Goal: Task Accomplishment & Management: Manage account settings

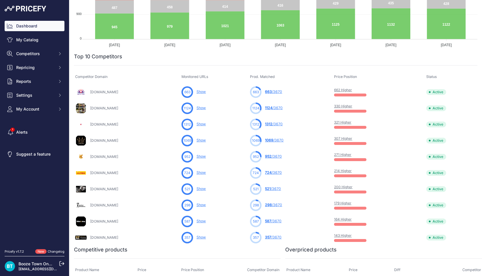
scroll to position [139, 0]
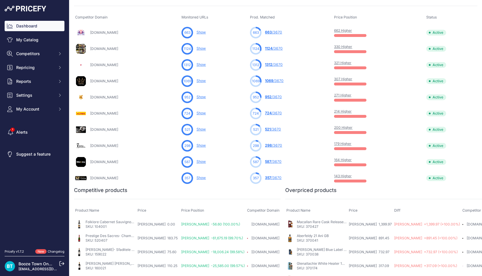
scroll to position [171, 0]
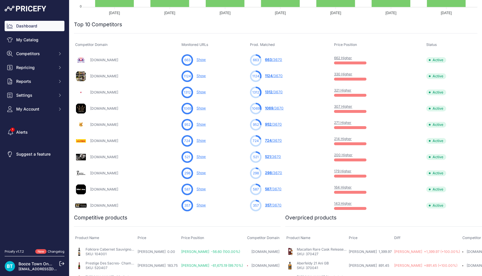
click at [132, 214] on div at bounding box center [203, 218] width 153 height 8
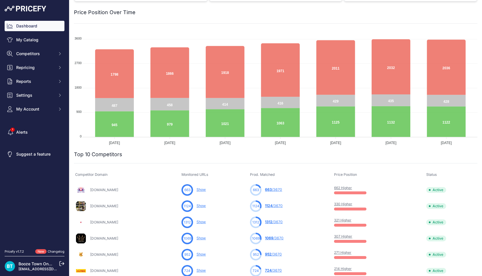
scroll to position [0, 0]
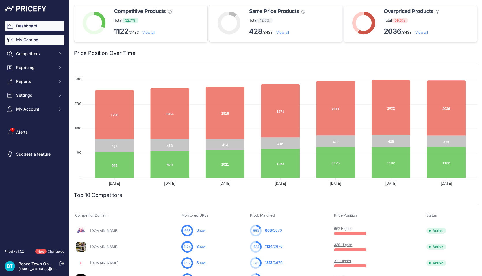
click at [35, 39] on link "My Catalog" at bounding box center [35, 40] width 60 height 10
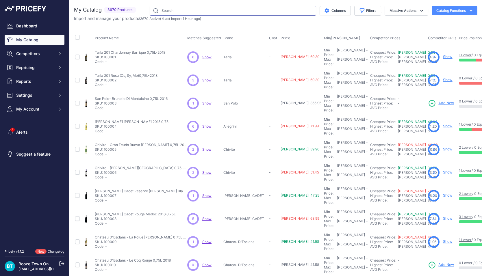
click at [216, 10] on input "text" at bounding box center [233, 11] width 166 height 10
paste input "ABERLOUR 16"
type input "ABERLOUR 16"
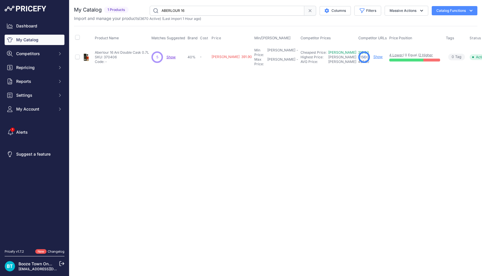
click at [174, 55] on span "Show" at bounding box center [170, 57] width 9 height 4
click at [373, 55] on link "Show" at bounding box center [377, 57] width 9 height 4
click at [145, 131] on div "Close You are not connected to the internet." at bounding box center [275, 138] width 412 height 276
click at [111, 55] on p "SKU: 370406" at bounding box center [122, 57] width 54 height 5
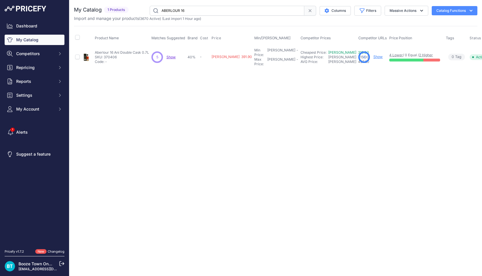
copy p "370406"
click at [189, 11] on input "ABERLOUR 16" at bounding box center [227, 11] width 155 height 10
paste input "BACARDI SPICED RUM"
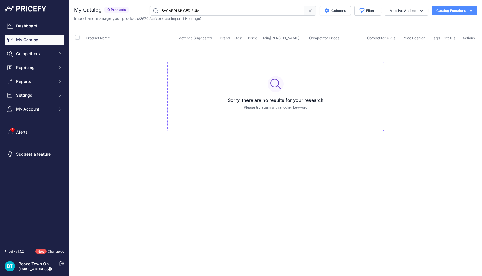
drag, startPoint x: 189, startPoint y: 11, endPoint x: 217, endPoint y: 11, distance: 28.0
click at [217, 11] on input "BACARDI SPICED RUM" at bounding box center [227, 11] width 155 height 10
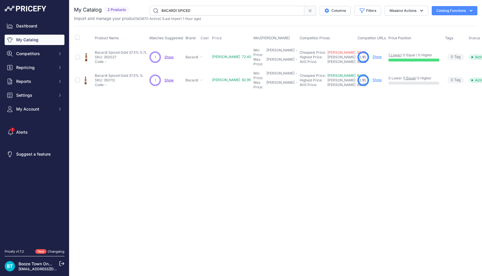
click at [169, 55] on span "Show" at bounding box center [168, 57] width 9 height 4
click at [110, 55] on p "SKU: 350027" at bounding box center [121, 57] width 52 height 5
copy p "350027"
click at [198, 9] on input "BACARDI SPICED" at bounding box center [227, 11] width 155 height 10
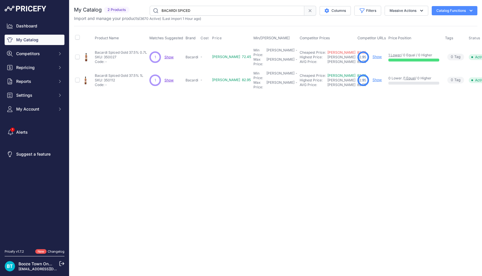
click at [198, 9] on input "BACARDI SPICED" at bounding box center [227, 11] width 155 height 10
paste input "OMBAY SAPHIRE"
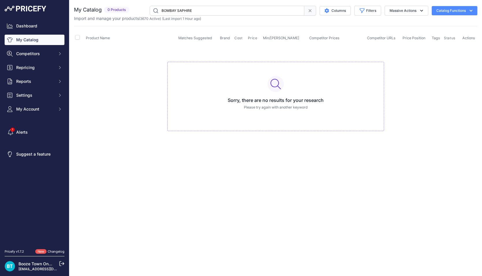
drag, startPoint x: 175, startPoint y: 12, endPoint x: 199, endPoint y: 12, distance: 24.0
click at [199, 12] on input "BOMBAY SAPHIRE" at bounding box center [227, 11] width 155 height 10
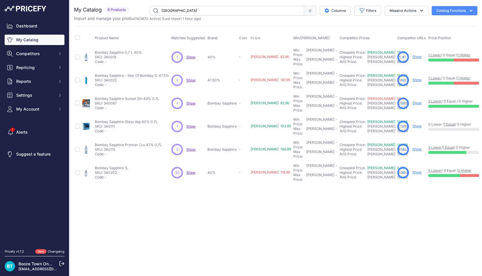
click at [191, 78] on span "Show" at bounding box center [190, 80] width 9 height 4
click at [190, 10] on input "BOMBAY" at bounding box center [227, 11] width 155 height 10
paste input "UMBU"
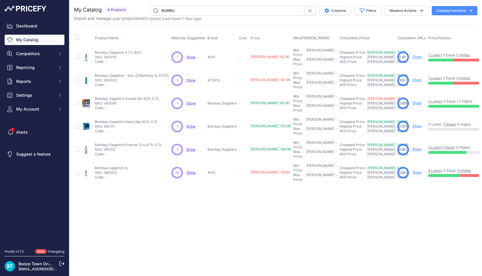
type input "BUMBU"
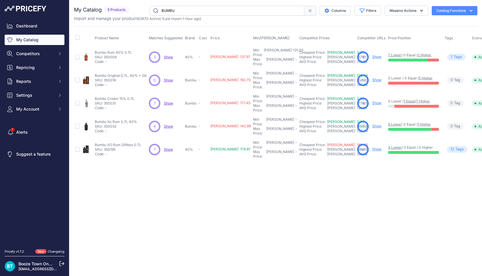
click at [169, 55] on span "Show" at bounding box center [168, 57] width 9 height 4
click at [110, 55] on p "SKU: 350006" at bounding box center [113, 57] width 37 height 5
copy p "350006"
click at [28, 133] on link "Alerts" at bounding box center [35, 132] width 60 height 10
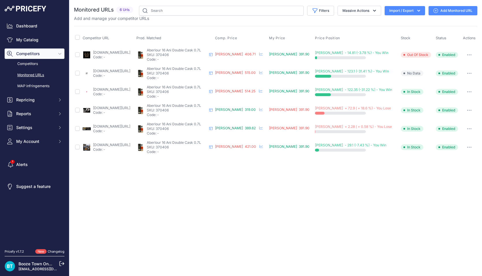
click at [130, 106] on link "drinkzz.ro/scotch-whisky/single-malt-whisky/aberlour-double-cask-matured-14-ani…" at bounding box center [111, 108] width 37 height 4
click at [468, 109] on button "button" at bounding box center [469, 110] width 12 height 8
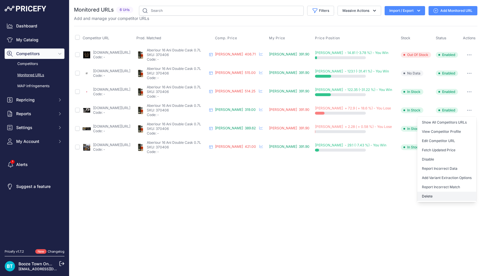
click at [431, 196] on button "Delete" at bounding box center [446, 196] width 59 height 9
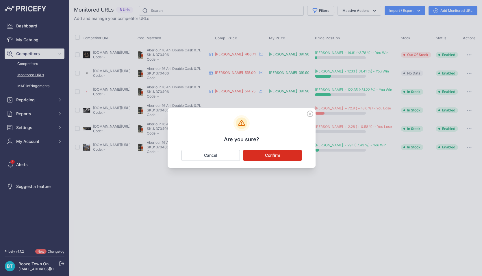
click at [277, 155] on button "Confirm" at bounding box center [272, 155] width 58 height 11
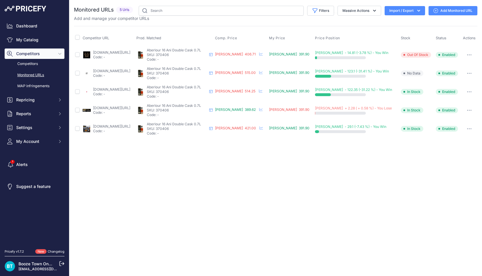
click at [130, 107] on link "[DOMAIN_NAME][URL]" at bounding box center [111, 108] width 37 height 4
click at [130, 112] on p "Code: -" at bounding box center [111, 112] width 37 height 5
click at [130, 109] on link "rifcostore.ro/aberlour-double-cask-16-ani-43-0-7l?prirule_jdsnikfkfjsd=8960" at bounding box center [111, 108] width 37 height 4
click at [448, 10] on link "Add Monitored URL" at bounding box center [452, 10] width 49 height 9
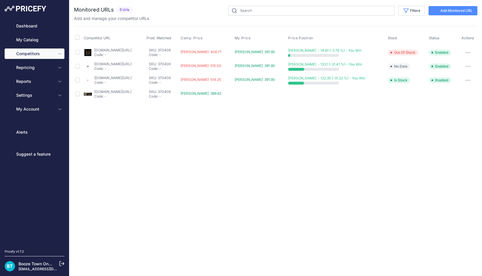
click at [444, 10] on link "Add Monitored URL" at bounding box center [452, 10] width 49 height 9
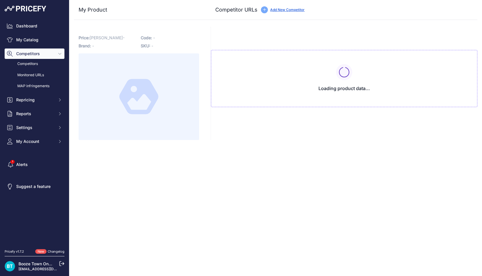
type input "[DOMAIN_NAME][URL]"
type input "www.finestore.ro/aberlour-16-ani.html?prirule_jdsnikfkfjsd=8960"
type input "rifcostore.ro/aberlour-double-cask-16-ani-43-0-7l?prirule_jdsnikfkfjsd=8960"
type input "www.whisky-more.ro/shop/whisky/single-malt/aberlour-16-ani-0-7l/?prirule_jdsnik…"
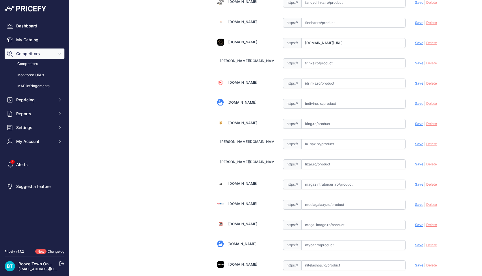
scroll to position [427, 0]
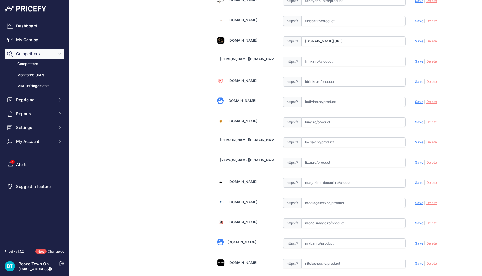
click at [324, 121] on input "text" at bounding box center [353, 122] width 104 height 10
paste input "https://king.ro/aberlour-16-yo.html"
click at [419, 123] on span "Save" at bounding box center [419, 122] width 8 height 4
type input "https://king.ro/aberlour-16-yo.html?prirule_jdsnikfkfjsd=8960"
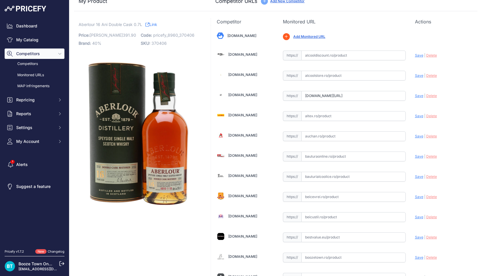
scroll to position [0, 0]
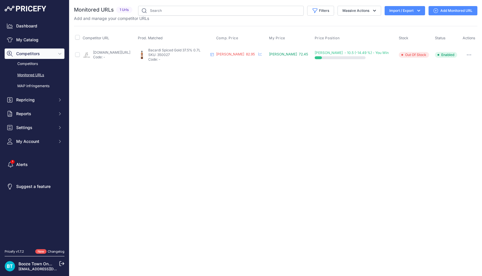
click at [467, 53] on button "button" at bounding box center [469, 55] width 12 height 8
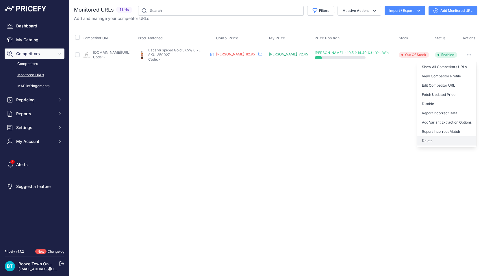
click at [441, 141] on button "Delete" at bounding box center [446, 140] width 59 height 9
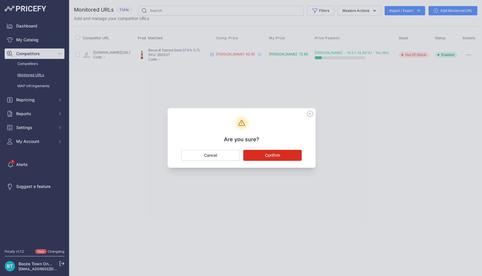
click at [279, 156] on button "Confirm" at bounding box center [272, 155] width 58 height 11
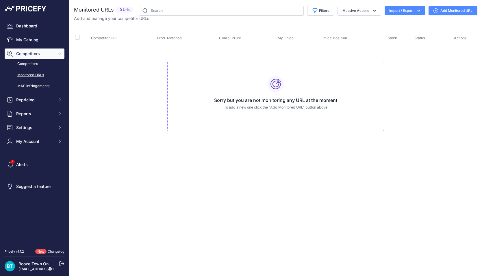
click at [455, 11] on link "Add Monitored URL" at bounding box center [452, 10] width 49 height 9
click at [451, 9] on link "Add Monitored URL" at bounding box center [452, 10] width 49 height 9
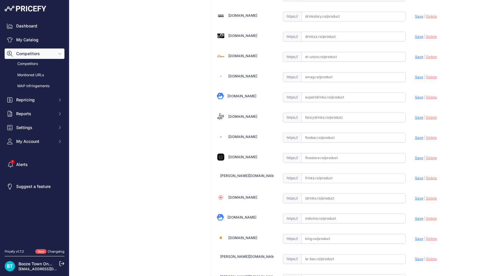
scroll to position [323, 0]
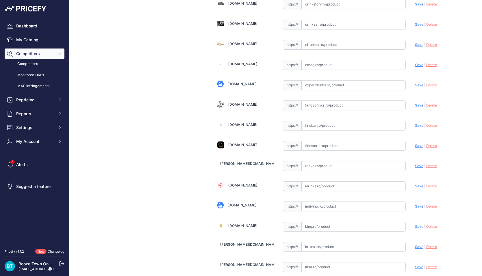
click at [322, 146] on input "text" at bounding box center [353, 146] width 104 height 10
paste input "https://www.finestore.ro/bacardi-spiced-07l"
click at [418, 145] on span "Save" at bounding box center [419, 146] width 8 height 4
type input "https://www.finestore.ro/bacardi-spiced-07l?prirule_jdsnikfkfjsd=8960"
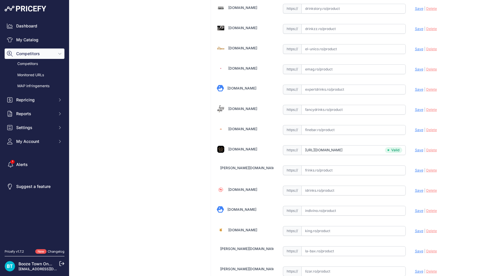
scroll to position [318, 0]
click at [317, 132] on input "text" at bounding box center [353, 131] width 104 height 10
paste input "https://www.finebar.ro/bacardi-spiced-0-7l"
click at [418, 130] on span "Save" at bounding box center [419, 130] width 8 height 4
type input "https://www.finebar.ro/bacardi-spiced-0-7l?prirule_jdsnikfkfjsd=8960"
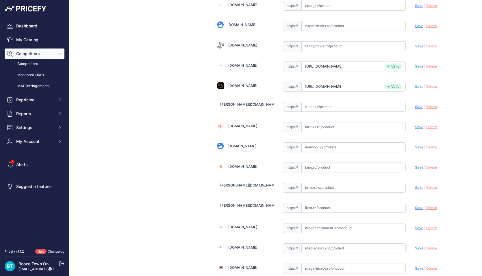
scroll to position [384, 0]
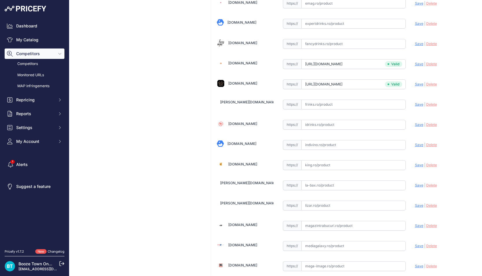
click at [338, 167] on input "text" at bounding box center [353, 165] width 104 height 10
paste input "https://king.ro/bacardi-spiced-ro.html"
click at [420, 165] on span "Save" at bounding box center [419, 165] width 8 height 4
type input "https://king.ro/bacardi-spiced-ro.html?prirule_jdsnikfkfjsd=8960"
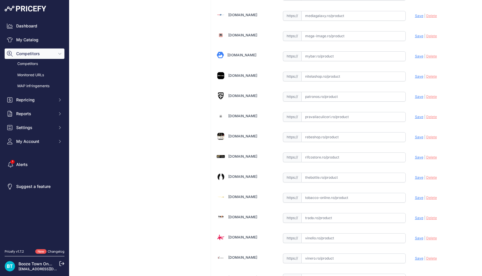
scroll to position [766, 0]
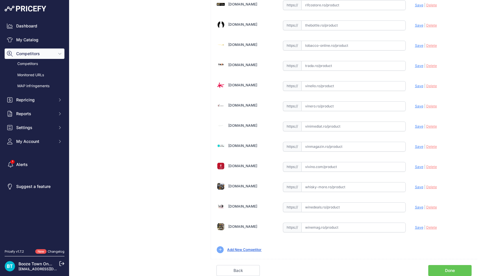
click at [448, 269] on link "Done" at bounding box center [449, 270] width 43 height 11
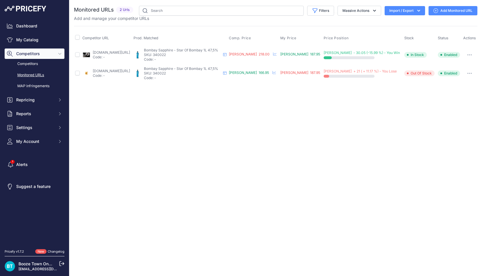
click at [453, 10] on link "Add Monitored URL" at bounding box center [452, 10] width 49 height 9
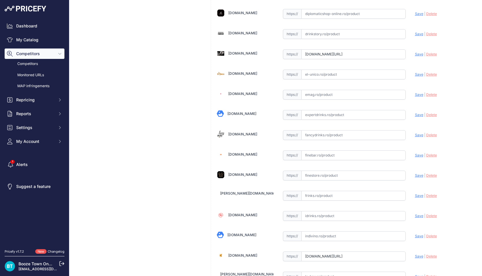
scroll to position [293, 0]
click at [317, 158] on input "text" at bounding box center [353, 155] width 104 height 10
paste input "https://www.finebar.ro/bombay-sapphire"
click at [419, 155] on span "Save" at bounding box center [419, 154] width 8 height 4
type input "https://www.finebar.ro/bombay-sapphire?prirule_jdsnikfkfjsd=8960"
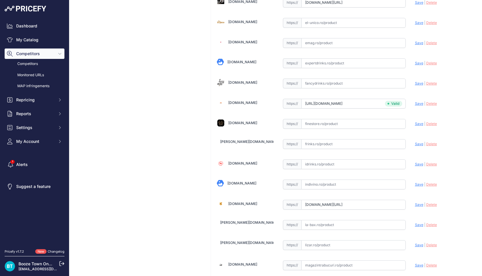
scroll to position [346, 0]
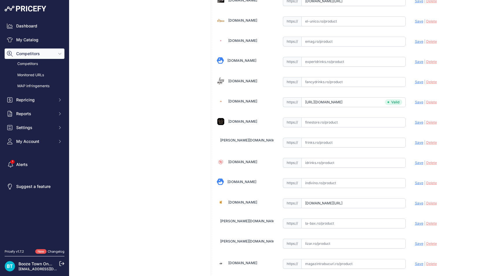
click at [318, 125] on input "text" at bounding box center [353, 123] width 104 height 10
paste input "https://www.finestore.ro/bombay-sapphire-1l-47-vol.html"
click at [419, 121] on span "Save" at bounding box center [419, 122] width 8 height 4
type input "https://www.finestore.ro/bombay-sapphire-1l-47-vol.html?prirule_jdsnikfkfjsd=89…"
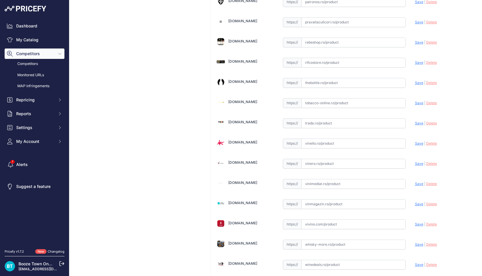
scroll to position [779, 0]
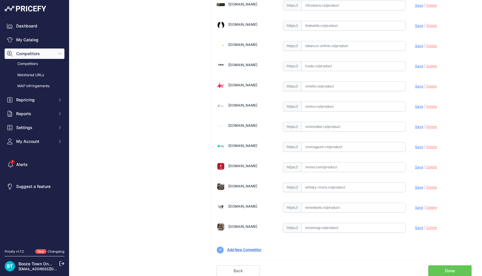
click at [452, 268] on link "Done" at bounding box center [449, 270] width 43 height 11
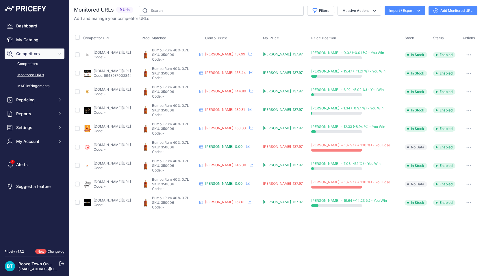
click at [468, 147] on icon "button" at bounding box center [468, 147] width 1 height 1
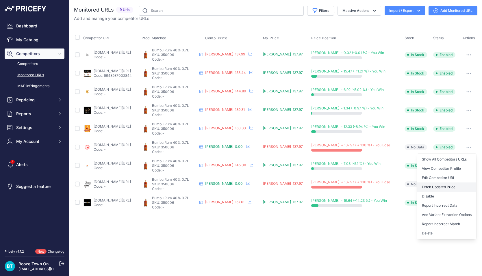
click at [453, 188] on button "Fetch Updated Price" at bounding box center [446, 187] width 59 height 9
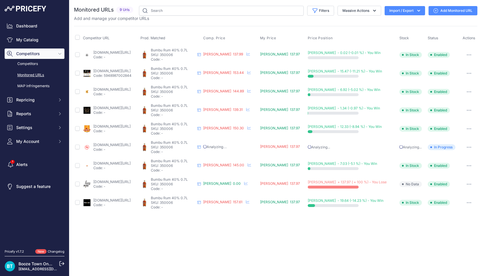
click at [467, 184] on icon "button" at bounding box center [468, 184] width 5 height 1
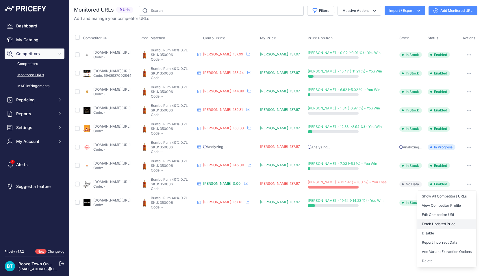
click at [440, 223] on button "Fetch Updated Price" at bounding box center [446, 223] width 59 height 9
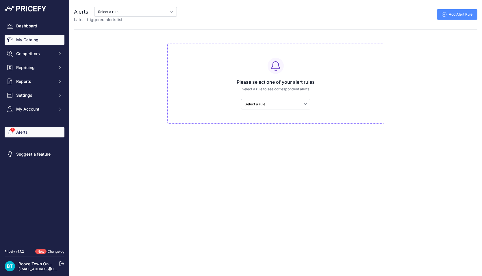
click at [30, 42] on link "My Catalog" at bounding box center [35, 40] width 60 height 10
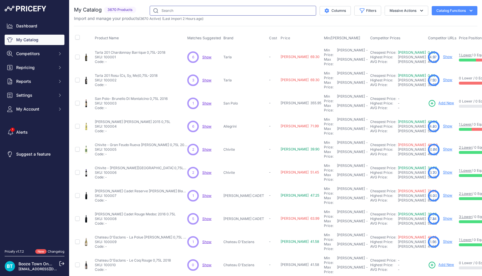
click at [184, 8] on input "text" at bounding box center [233, 11] width 166 height 10
paste input "Aberlour 12"
type input "Aberlour 12"
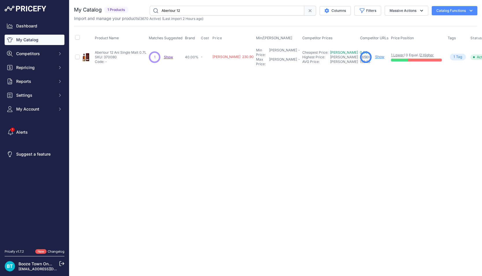
click at [171, 55] on span "Show" at bounding box center [168, 57] width 9 height 4
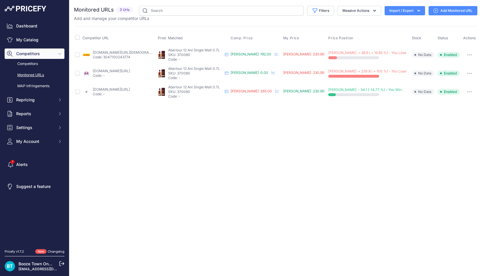
click at [455, 13] on link "Add Monitored URL" at bounding box center [452, 10] width 49 height 9
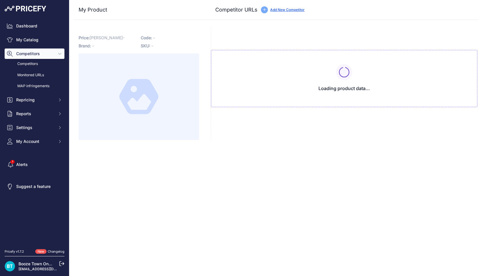
type input "www.alfadrink.ro/produse/single-malt-scotch-whisky/aberlour-12-ani-0-7-l?prirul…"
type input "altex.ro/whisky-aberlour-single-malt-12yo-0-7l/cpd/6512774DBC43C/?prirule_jdsni…"
type input "[DOMAIN_NAME][URL]"
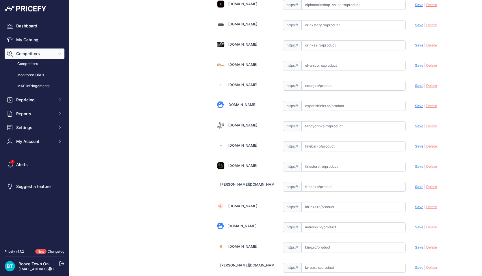
scroll to position [304, 0]
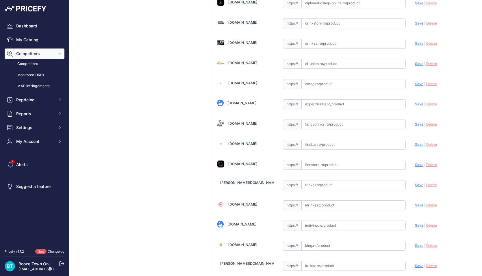
click at [342, 165] on input "text" at bounding box center [353, 165] width 104 height 10
paste input "https://www.finestore.ro/aberlour-12-ani-double-cask-matured-70cl-43-vol.html"
click at [418, 164] on span "Save" at bounding box center [419, 165] width 8 height 4
type input "https://www.finestore.ro/aberlour-12-ani-double-cask-matured-70cl-43-vol.html?p…"
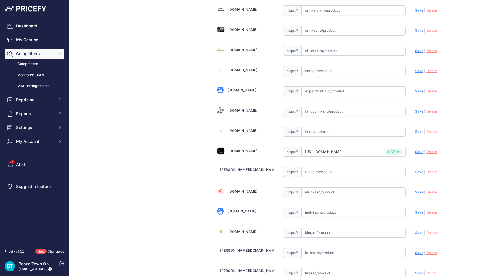
scroll to position [304, 0]
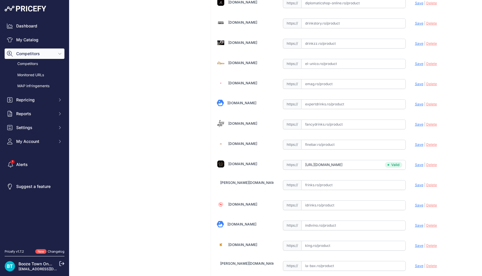
click at [329, 144] on input "text" at bounding box center [353, 145] width 104 height 10
paste input "https://www.finebar.ro/aberlour-12-ani-double-cask-matured-whisky-0-7l"
click at [418, 144] on span "Save" at bounding box center [419, 144] width 8 height 4
type input "https://www.finebar.ro/aberlour-12-ani-double-cask-matured-whisky-0-7l?prirule_…"
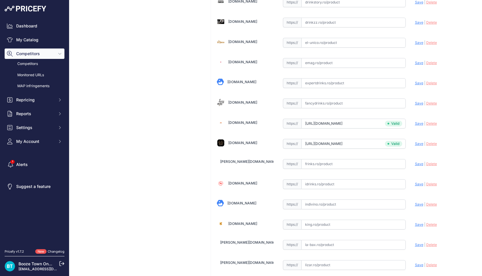
scroll to position [338, 0]
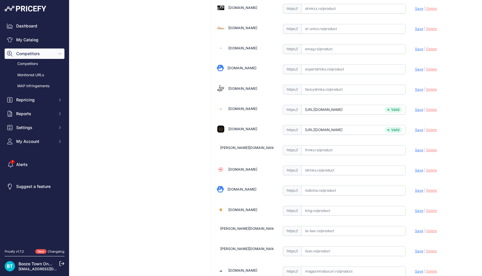
click at [340, 214] on input "text" at bounding box center [353, 211] width 104 height 10
paste input "https://king.ro/aberlour-12-yo-0.7-l.html"
click at [419, 210] on span "Save" at bounding box center [419, 211] width 8 height 4
type input "https://king.ro/aberlour-12-yo-0.7-l.html?prirule_jdsnikfkfjsd=8960"
